Goal: Task Accomplishment & Management: Manage account settings

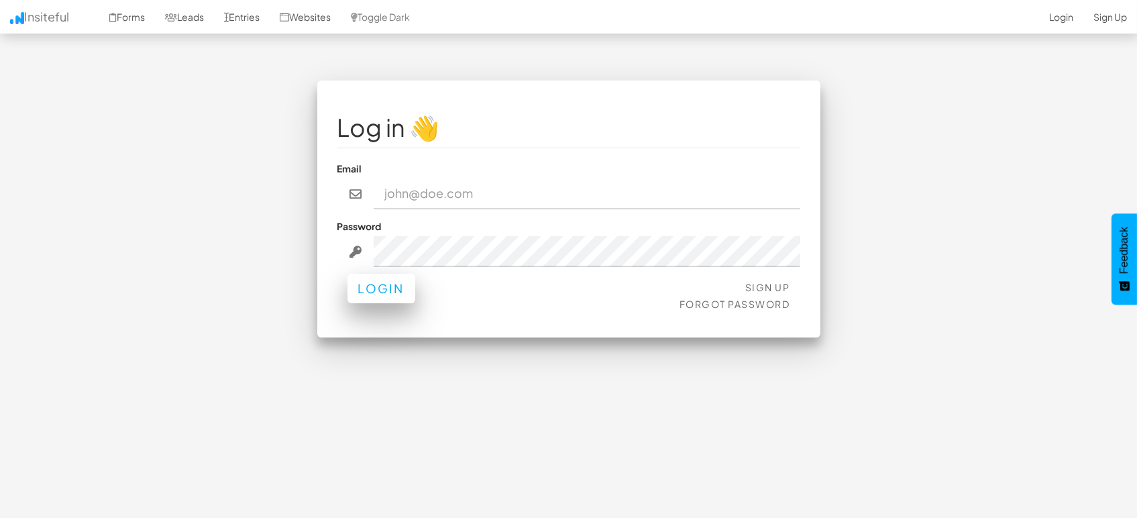
type input "[EMAIL_ADDRESS][DOMAIN_NAME]"
click at [382, 294] on button "Login" at bounding box center [382, 289] width 68 height 30
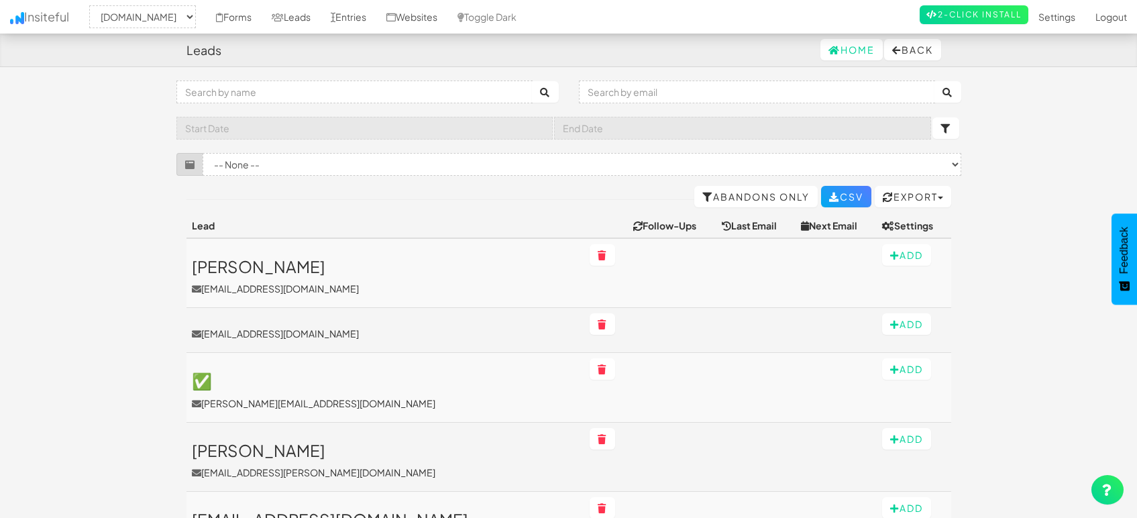
select select "1505"
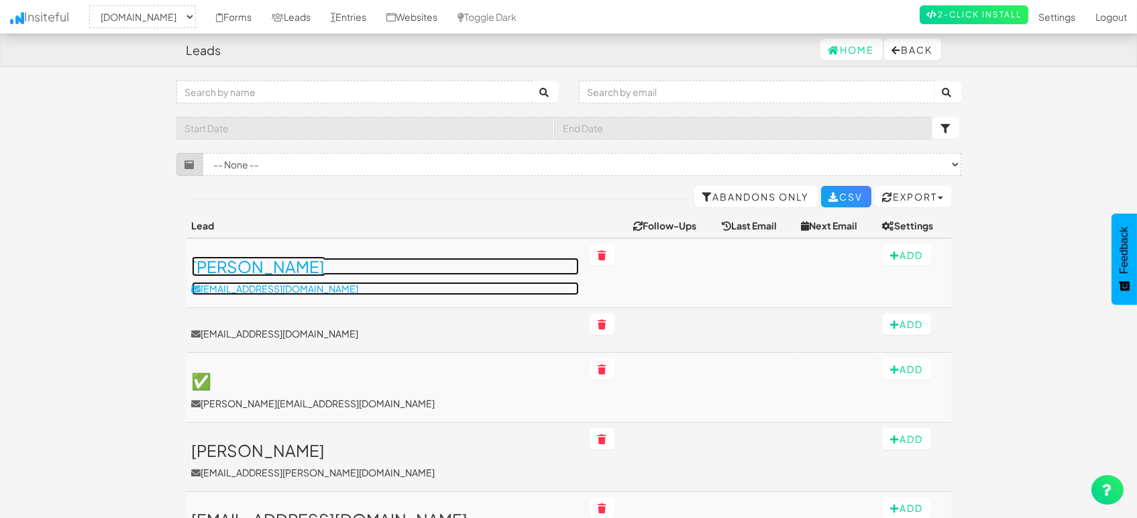
click at [278, 272] on h3 "Nhan Truong" at bounding box center [385, 266] width 387 height 17
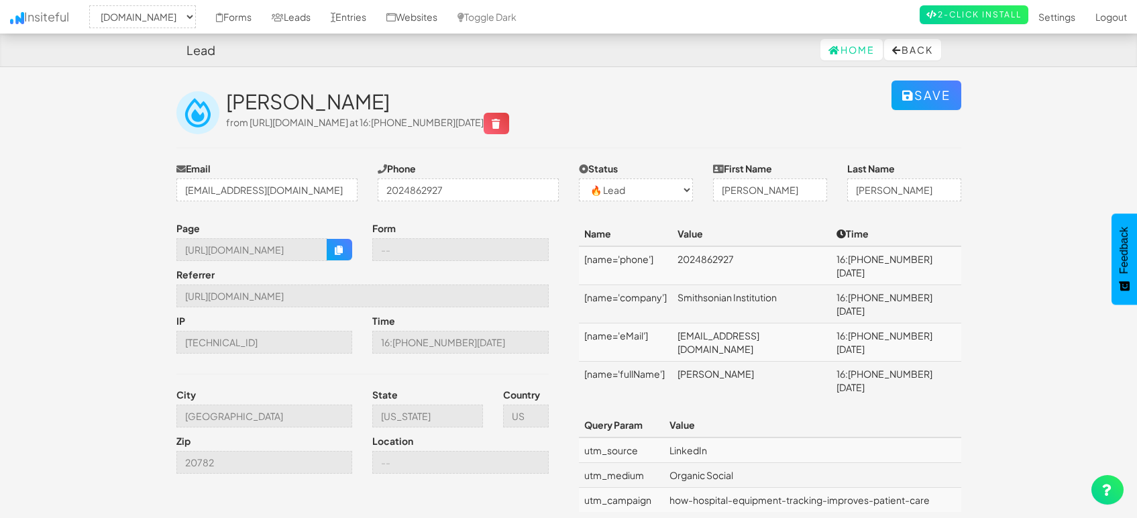
select select "1505"
select select "0"
click at [1013, 327] on body "Lead Home Back Toggle navigation Insiteful -- None -- mapsted.com Forms Leads E…" at bounding box center [568, 286] width 1137 height 572
click at [1011, 335] on body "Lead Home Back Toggle navigation Insiteful -- None -- mapsted.com Forms Leads E…" at bounding box center [568, 286] width 1137 height 572
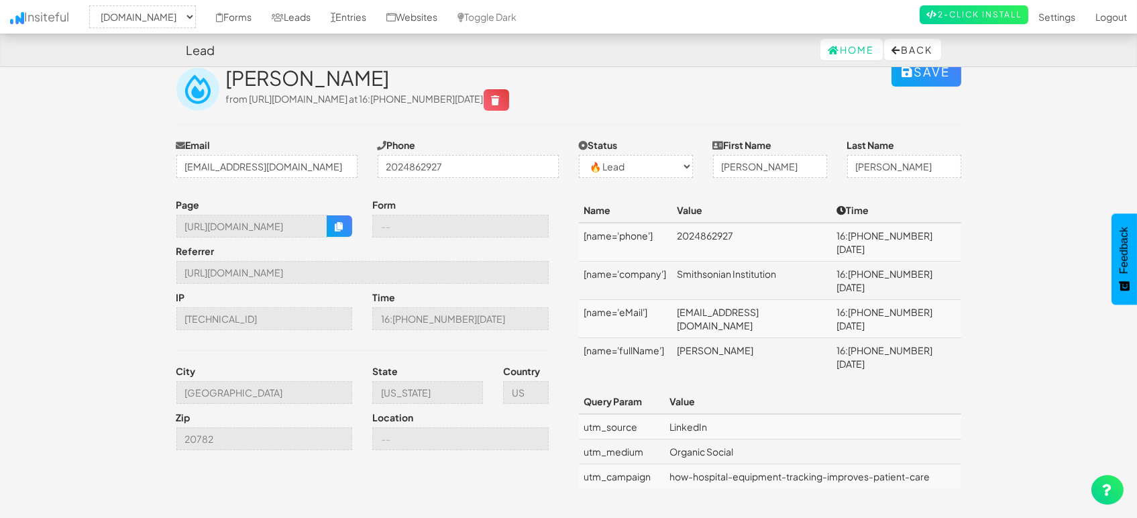
scroll to position [36, 0]
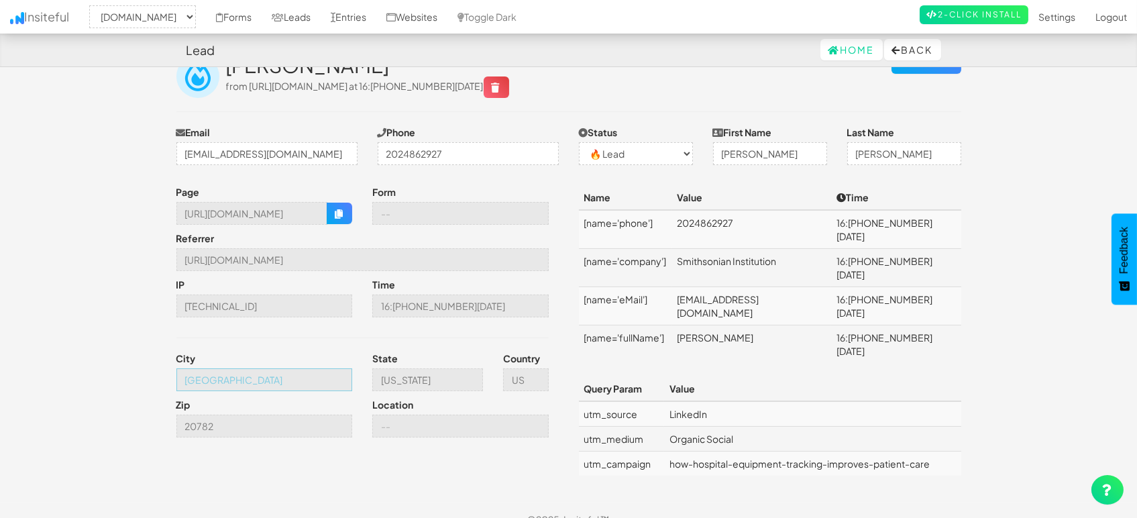
click at [283, 391] on input "Hyattsville" at bounding box center [264, 379] width 176 height 23
click at [340, 219] on icon "button" at bounding box center [339, 213] width 9 height 9
click at [285, 8] on link "Leads" at bounding box center [291, 17] width 59 height 34
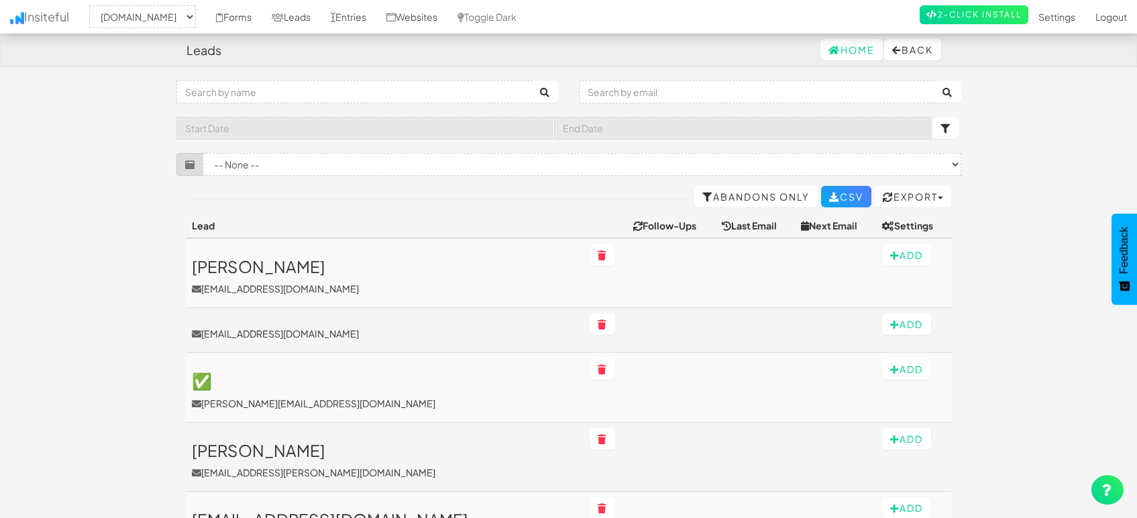
select select "1505"
click at [365, 11] on link "Entries" at bounding box center [349, 17] width 56 height 34
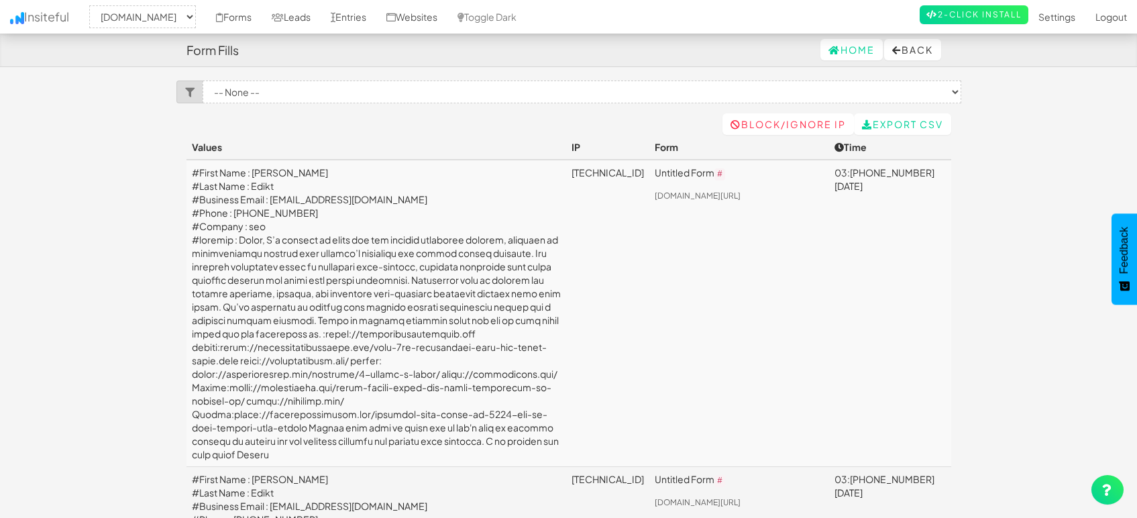
select select "1505"
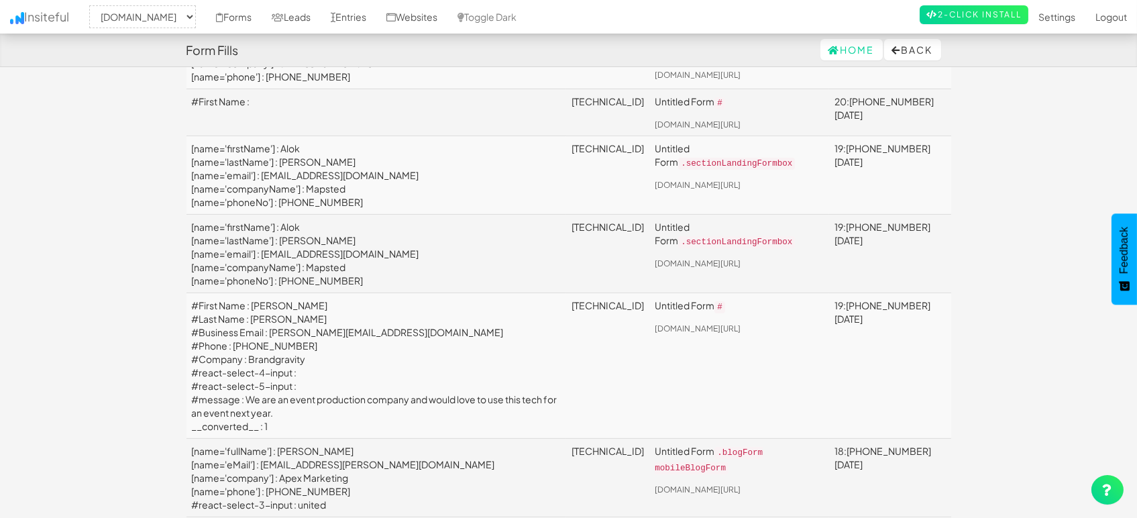
scroll to position [596, 0]
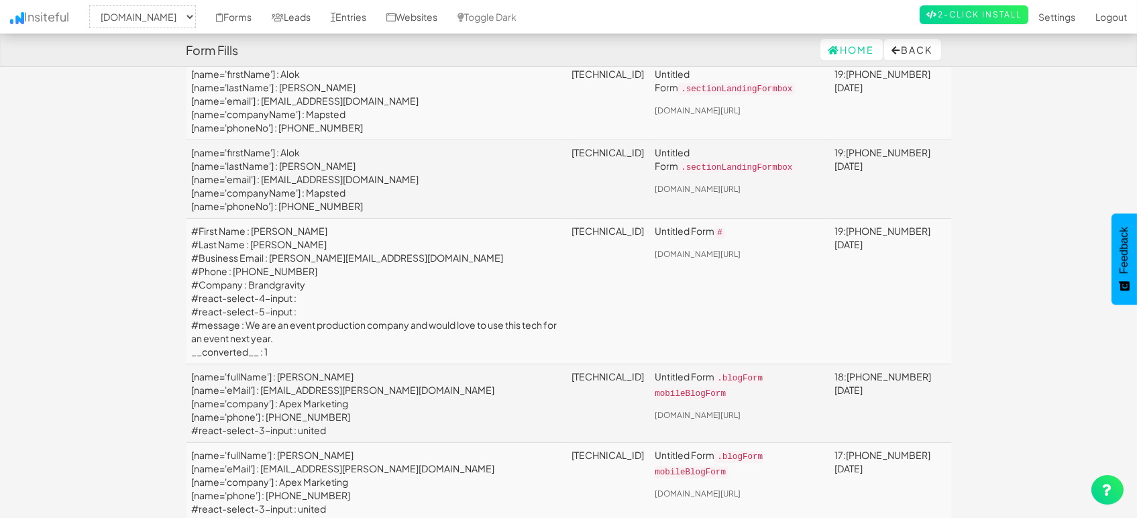
click at [590, 33] on link "[TECHNICAL_ID]" at bounding box center [608, 27] width 72 height 12
